Goal: Task Accomplishment & Management: Understand process/instructions

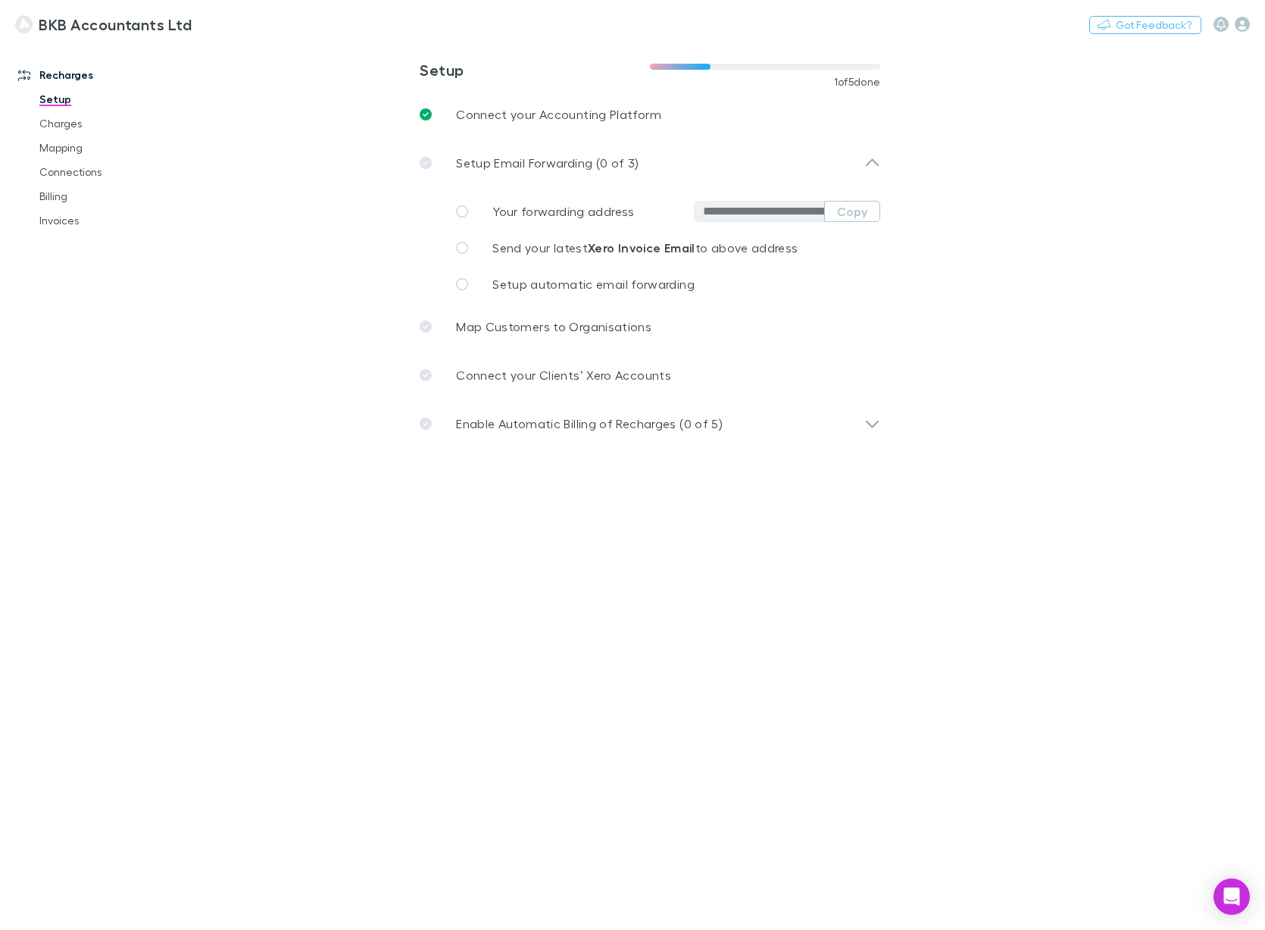
click at [557, 212] on span "Your forwarding address" at bounding box center [564, 211] width 142 height 14
click at [546, 213] on span "Your forwarding address" at bounding box center [564, 211] width 142 height 14
click at [582, 287] on span "Setup automatic email forwarding" at bounding box center [594, 284] width 202 height 14
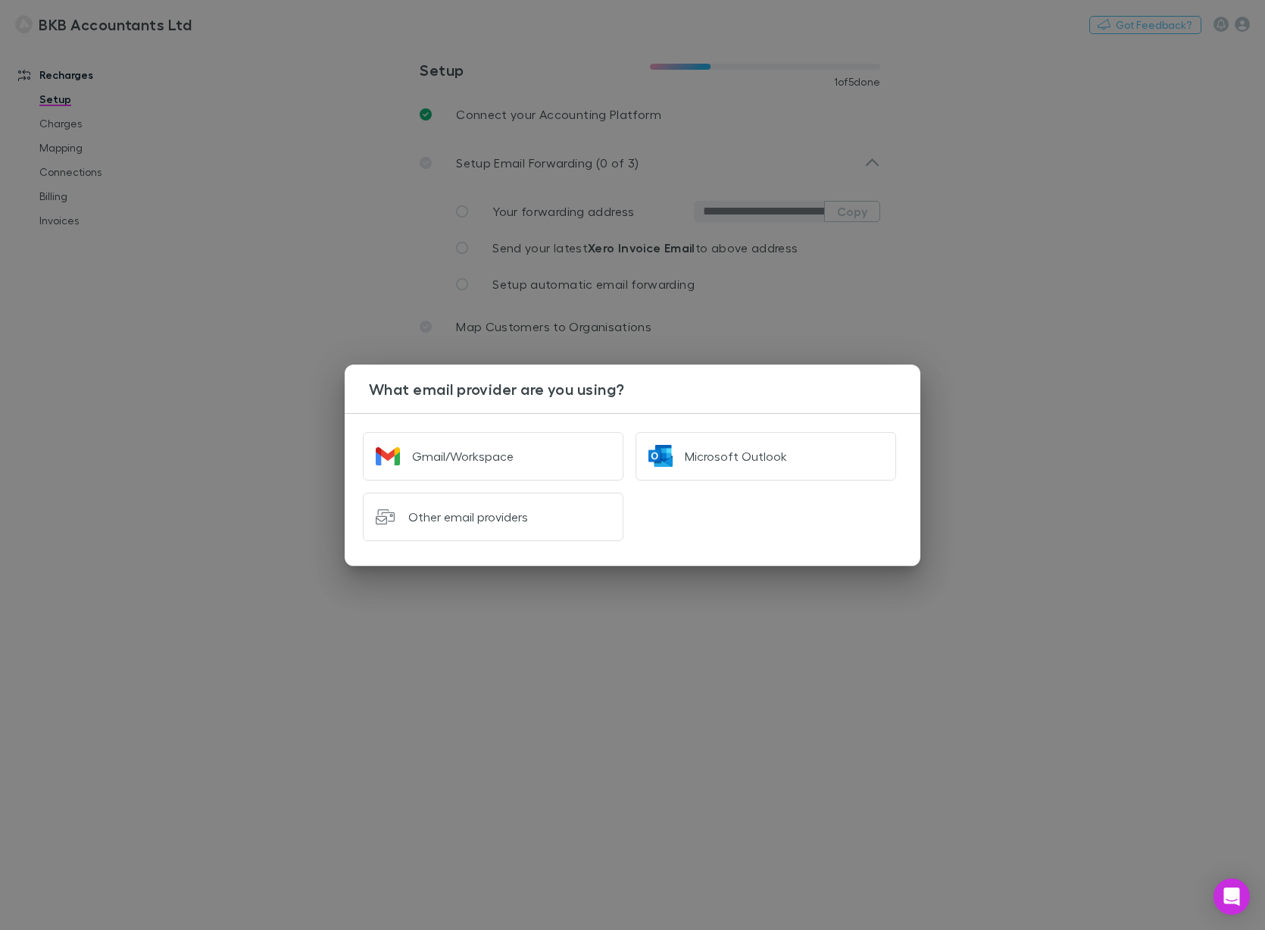
click at [925, 328] on div "What email provider are you using? Gmail/Workspace Microsoft Outlook Other emai…" at bounding box center [632, 465] width 1265 height 930
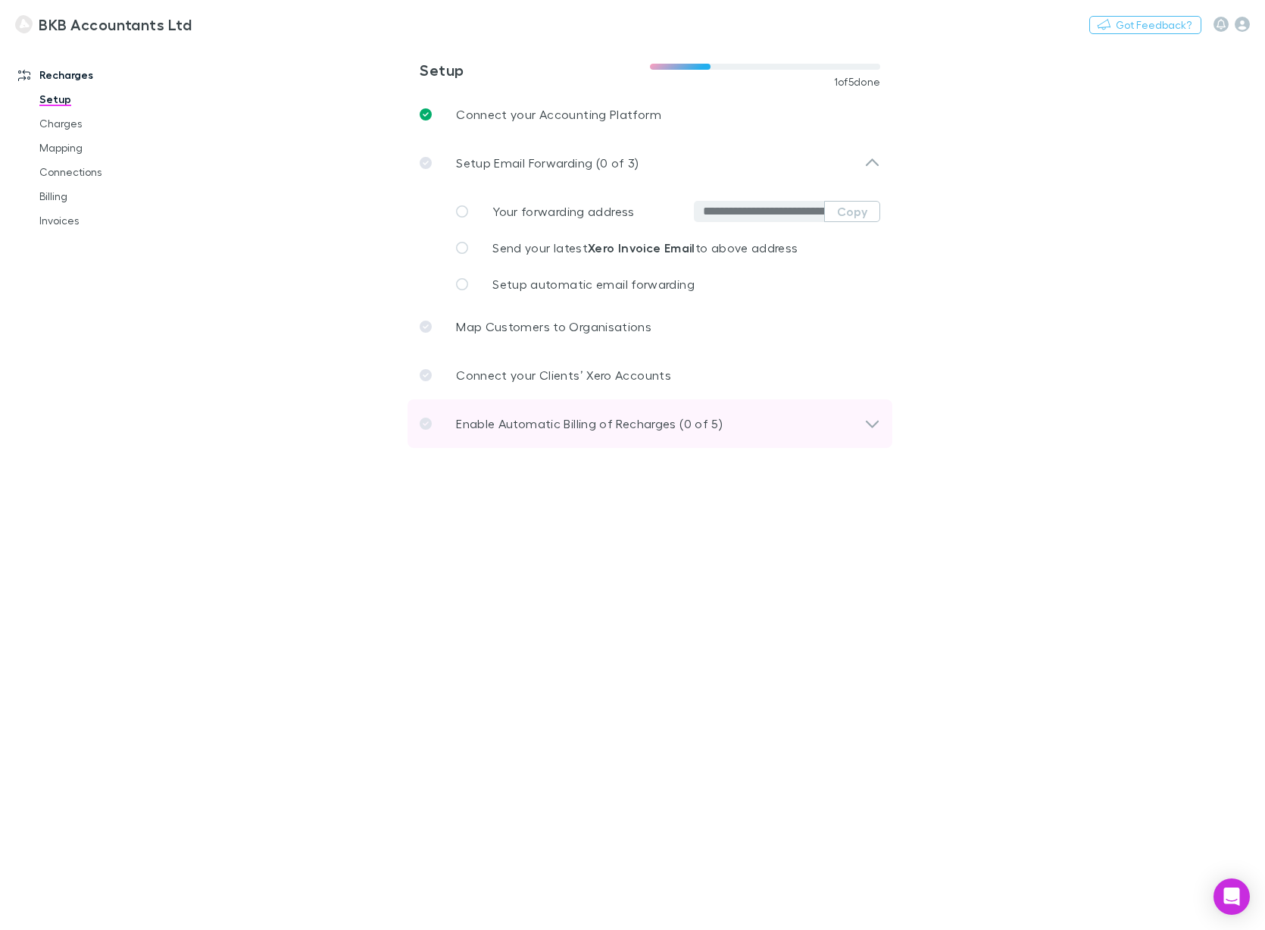
click at [872, 421] on icon at bounding box center [873, 423] width 16 height 18
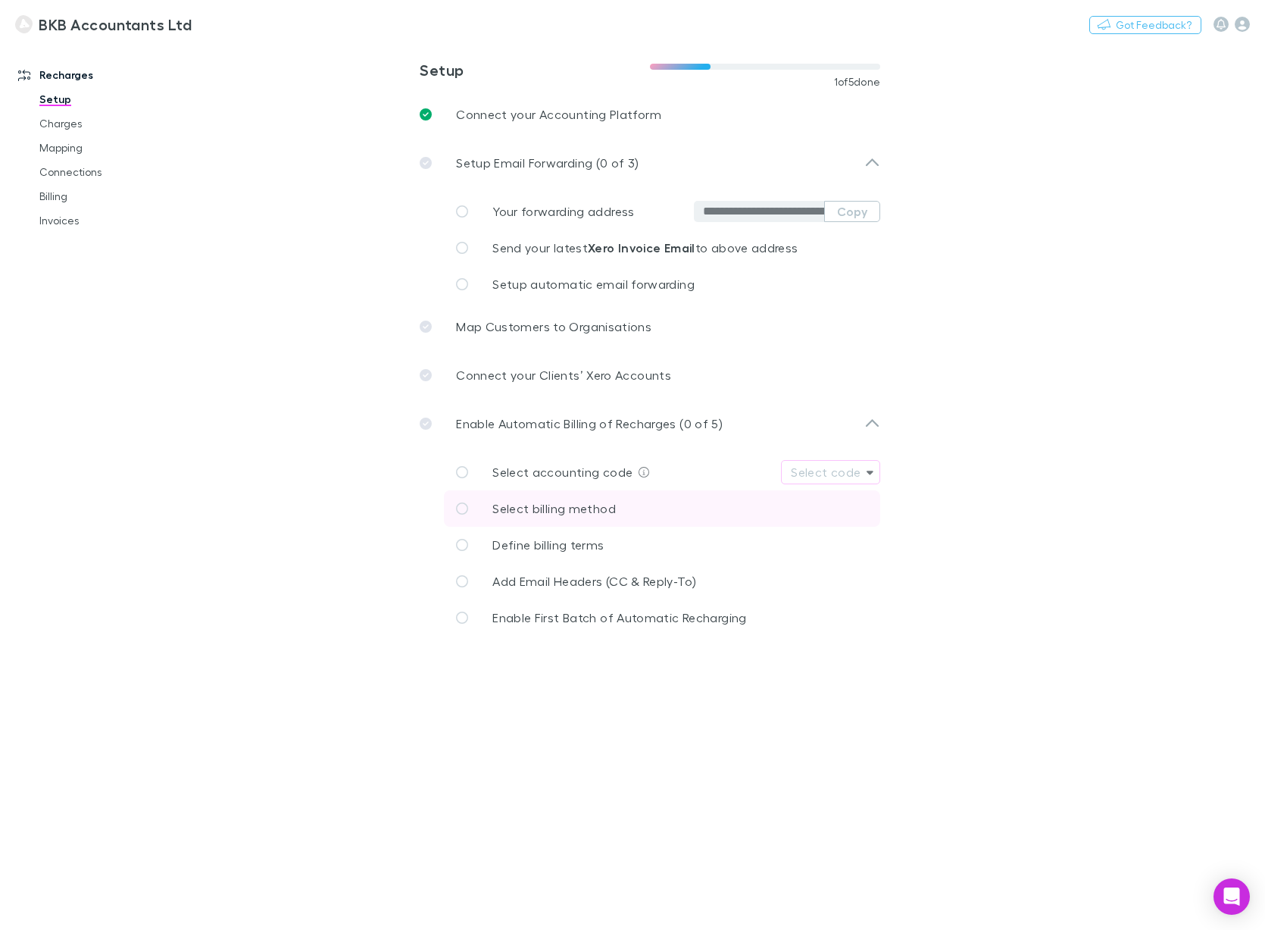
click at [585, 515] on p "Select billing method" at bounding box center [555, 508] width 124 height 18
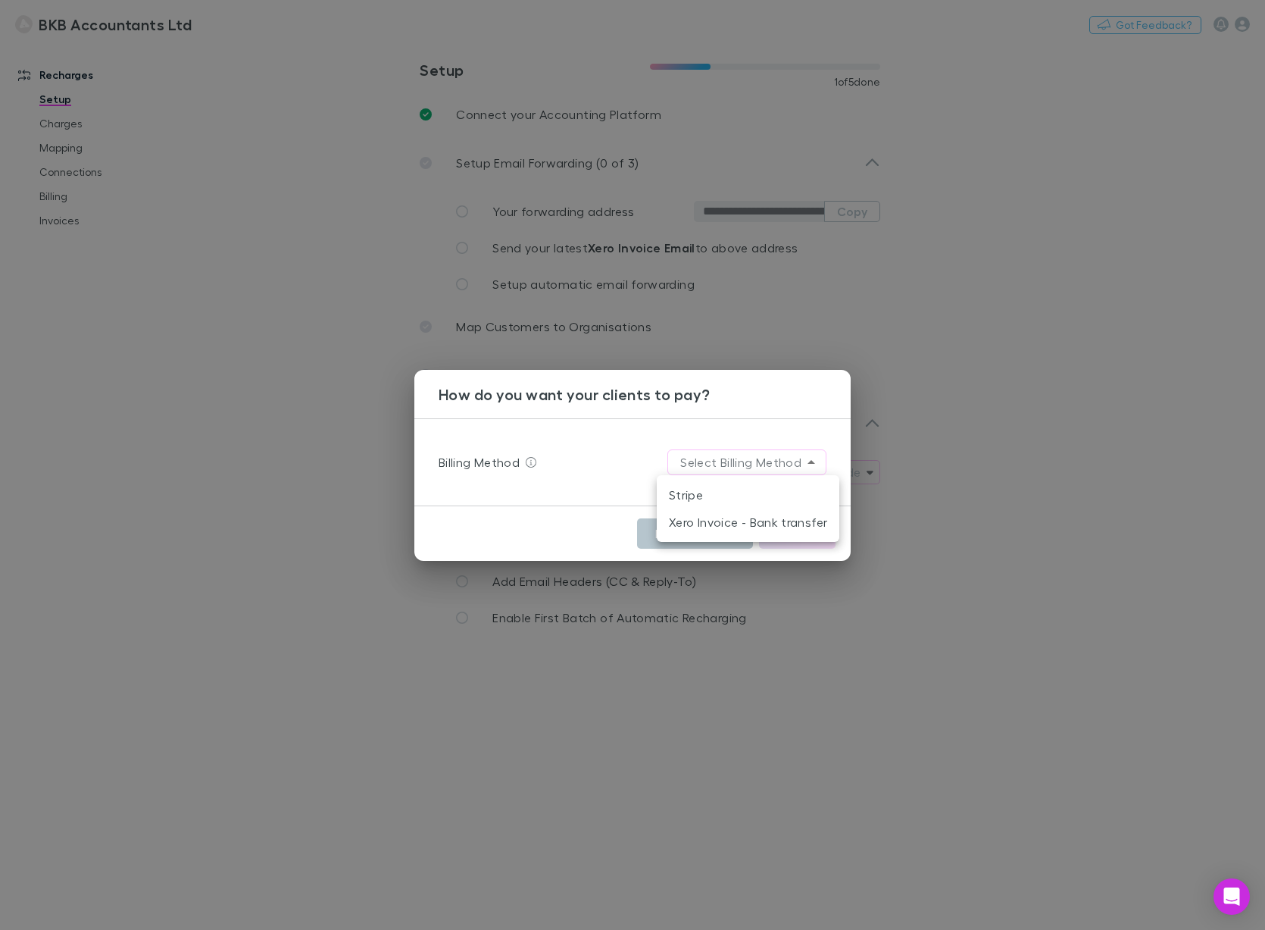
click at [802, 465] on body "**********" at bounding box center [632, 465] width 1265 height 930
click at [805, 416] on div at bounding box center [632, 465] width 1265 height 930
click at [1043, 597] on div "How do you want your clients to pay? Billing Method Select Billing Method I’ll …" at bounding box center [632, 465] width 1265 height 930
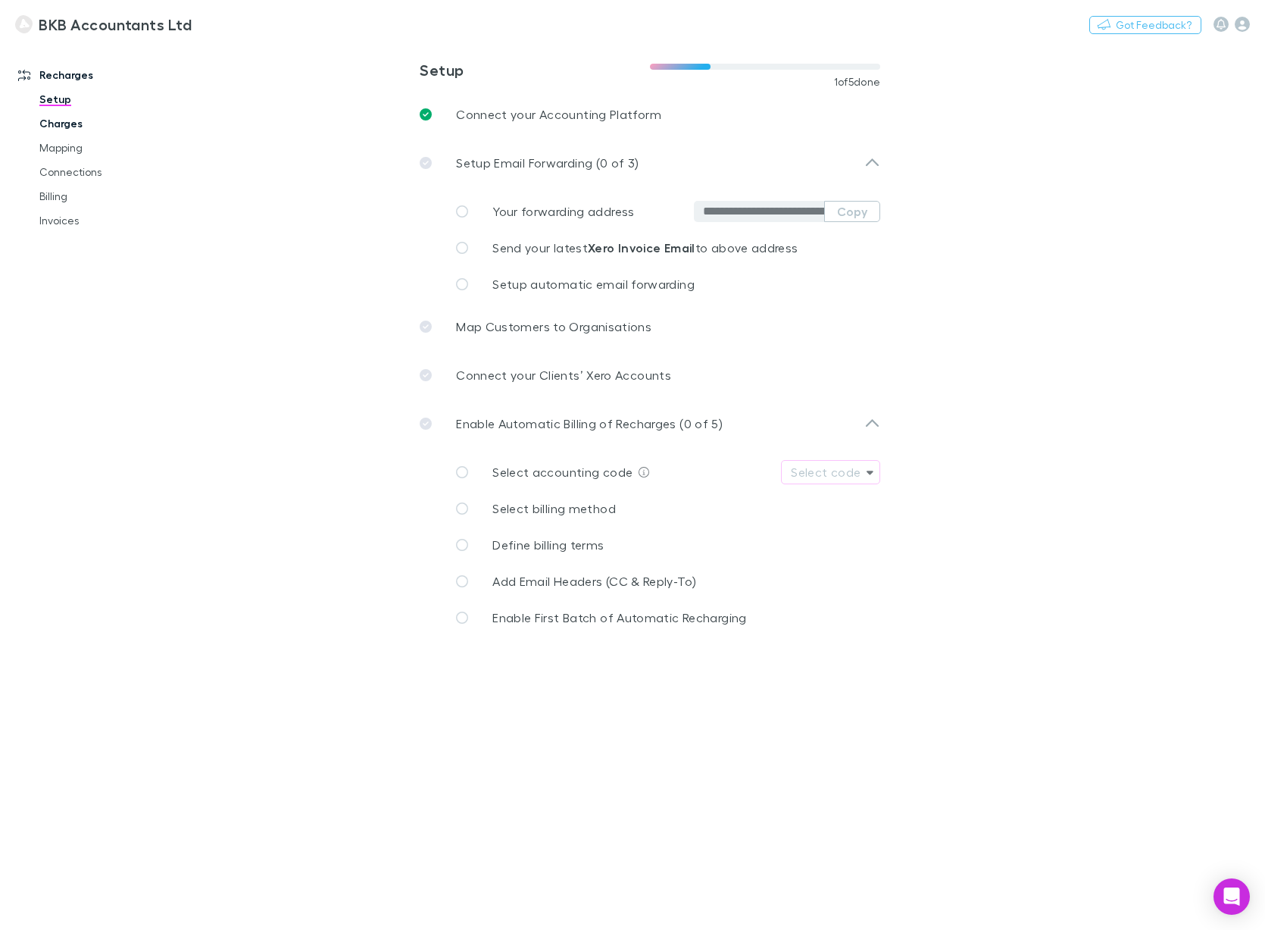
click at [71, 124] on link "Charges" at bounding box center [106, 123] width 165 height 24
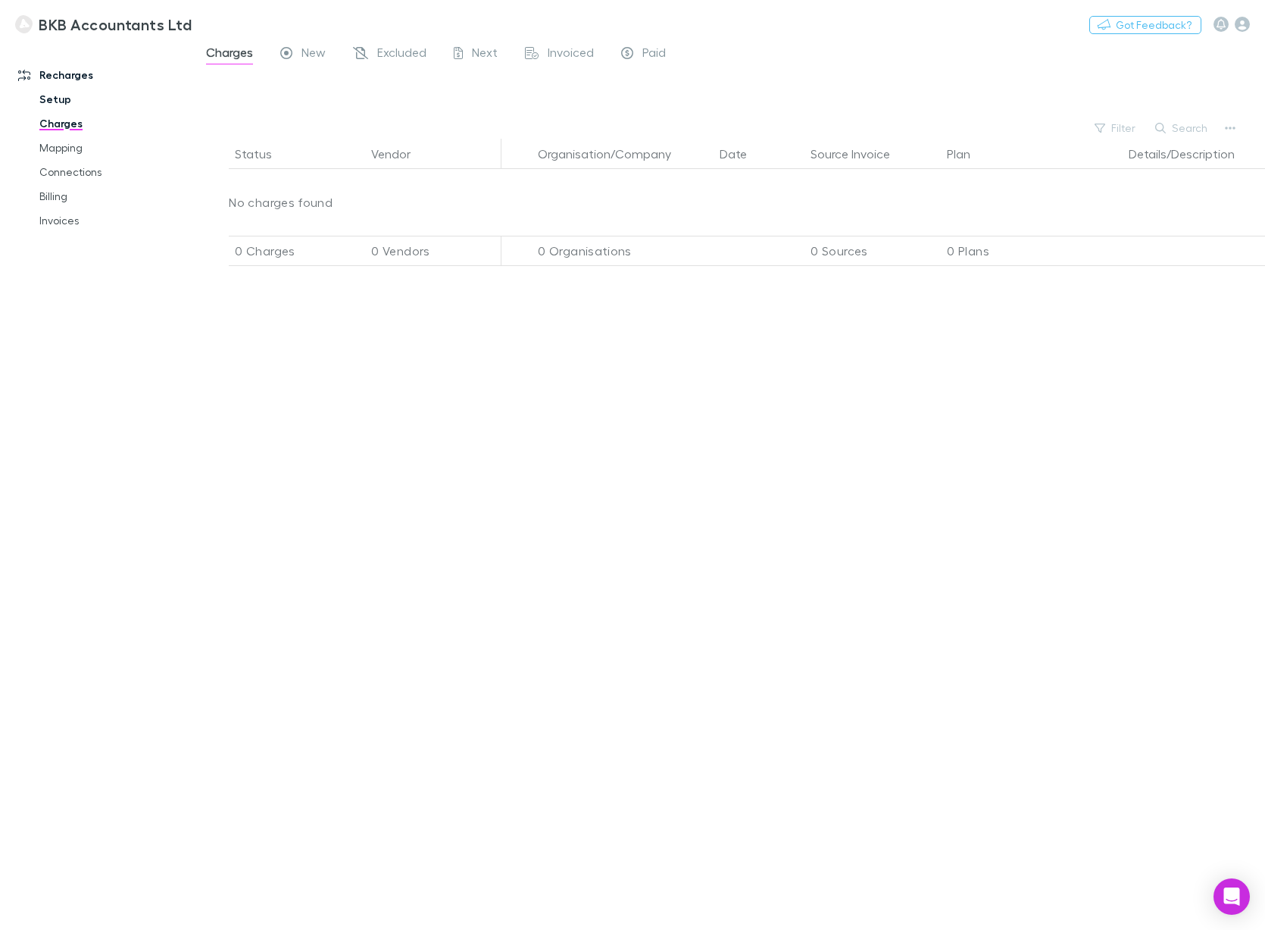
click at [56, 98] on link "Setup" at bounding box center [106, 99] width 165 height 24
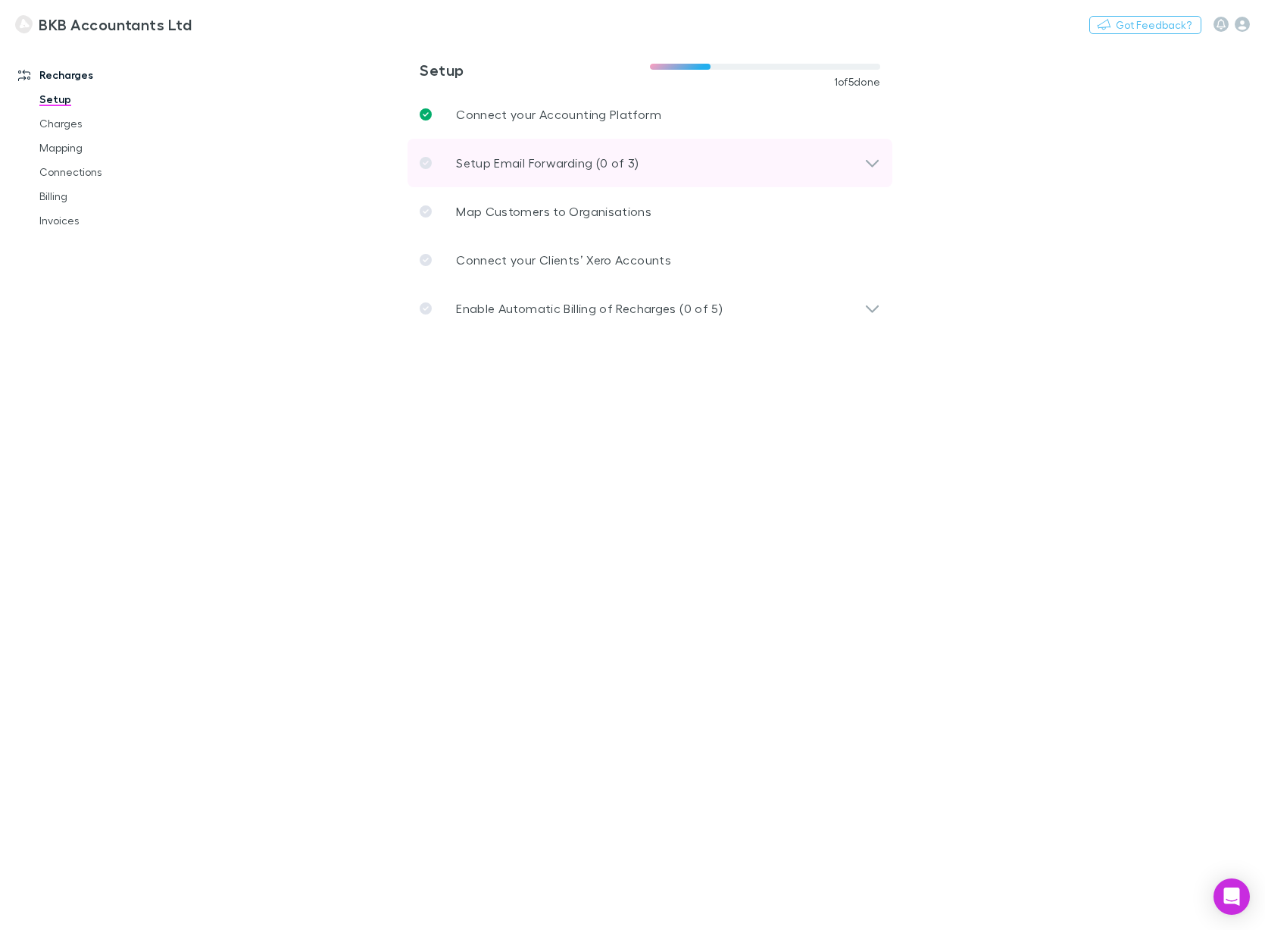
click at [521, 158] on p "Setup Email Forwarding (0 of 3)" at bounding box center [547, 163] width 183 height 18
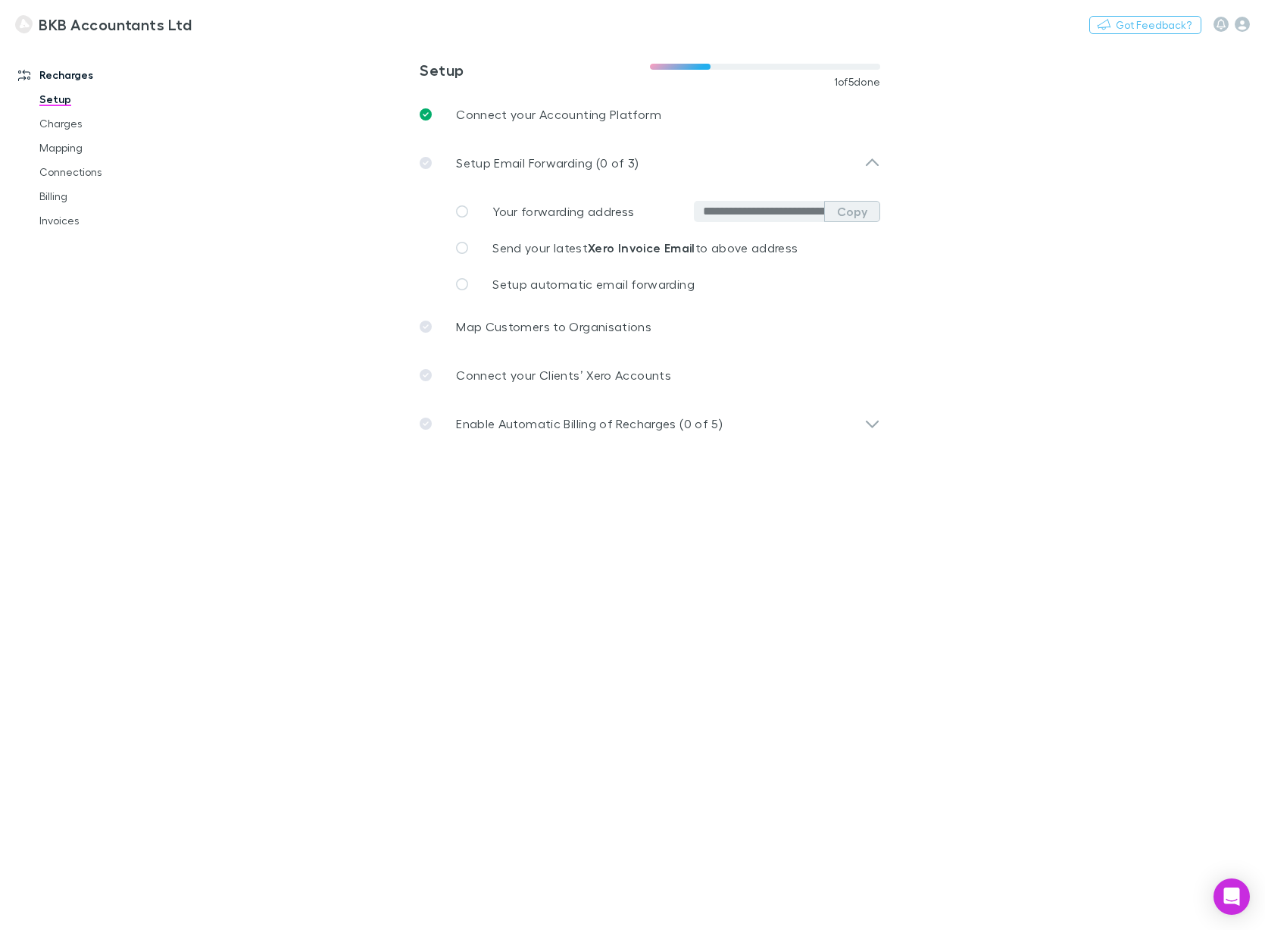
click at [853, 208] on button "Copy" at bounding box center [852, 211] width 56 height 21
click at [591, 248] on strong "Xero Invoice Email" at bounding box center [642, 247] width 108 height 15
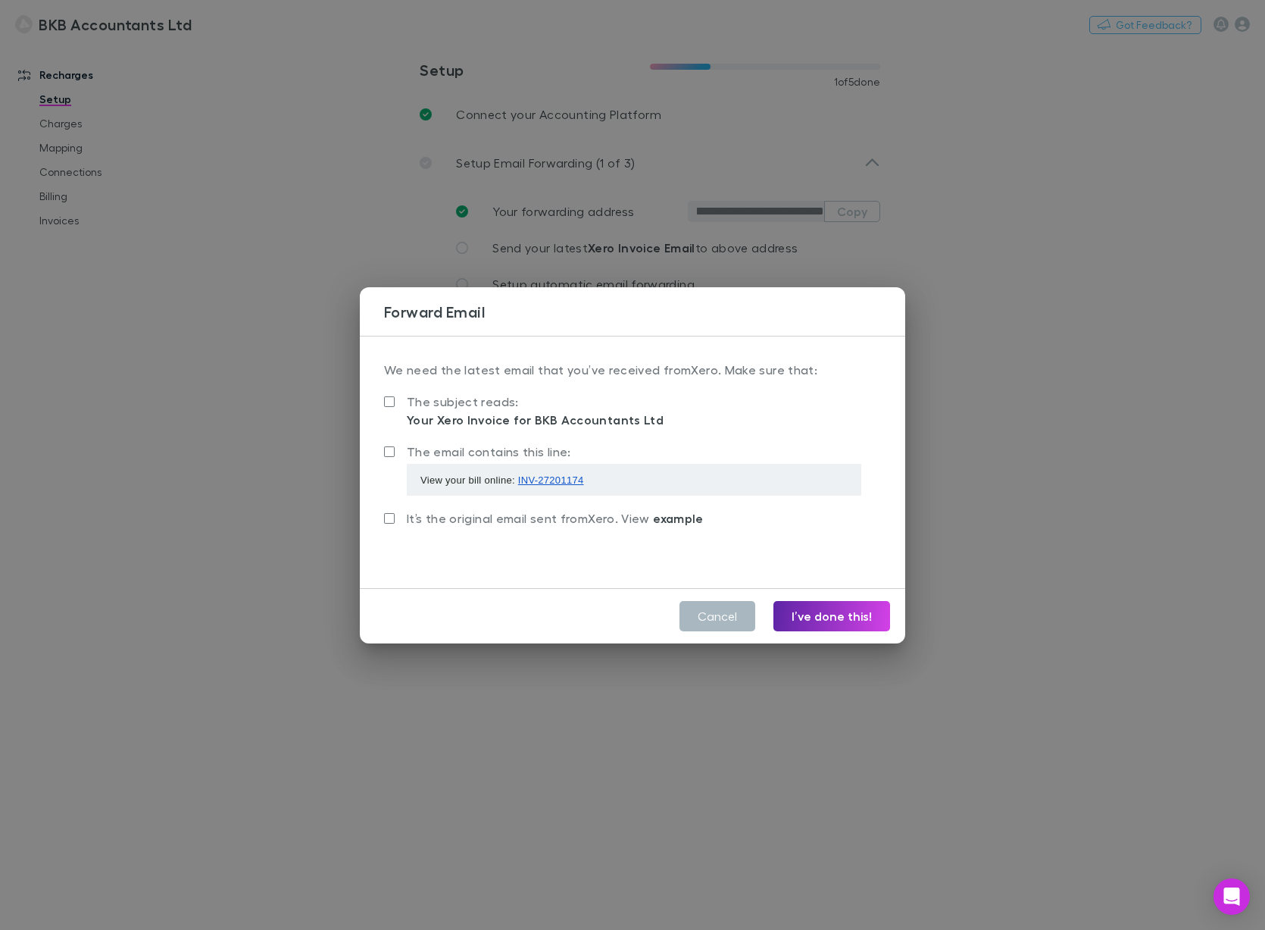
click at [718, 620] on button "Cancel" at bounding box center [718, 616] width 76 height 30
